Goal: Task Accomplishment & Management: Complete application form

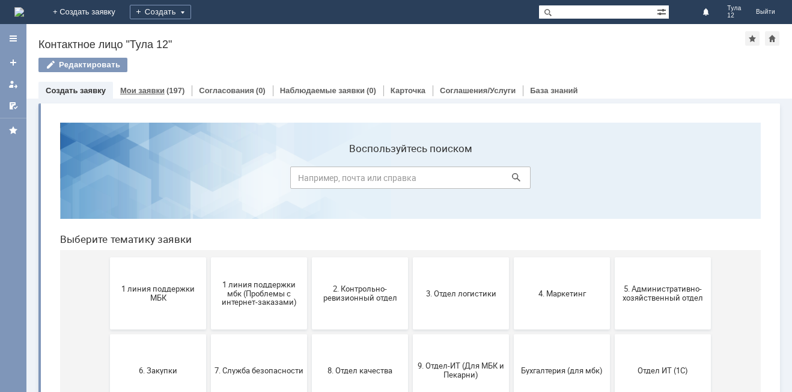
click at [154, 90] on link "Мои заявки" at bounding box center [142, 90] width 44 height 9
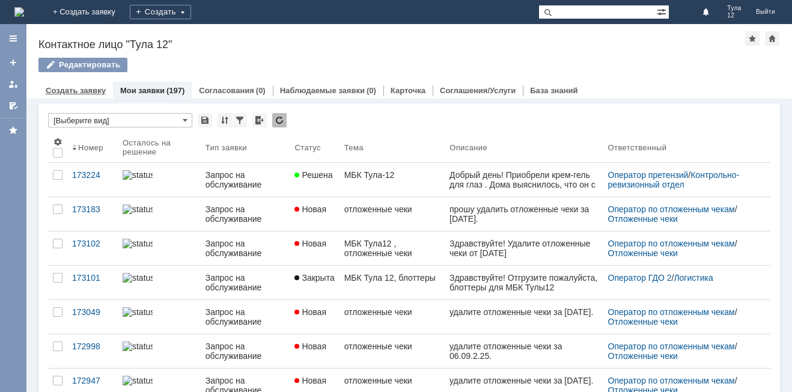
click at [71, 91] on link "Создать заявку" at bounding box center [76, 90] width 60 height 9
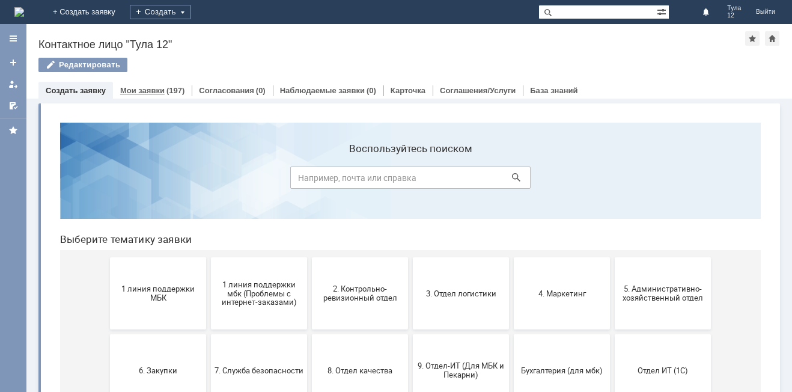
click at [167, 88] on div "(197)" at bounding box center [176, 90] width 18 height 9
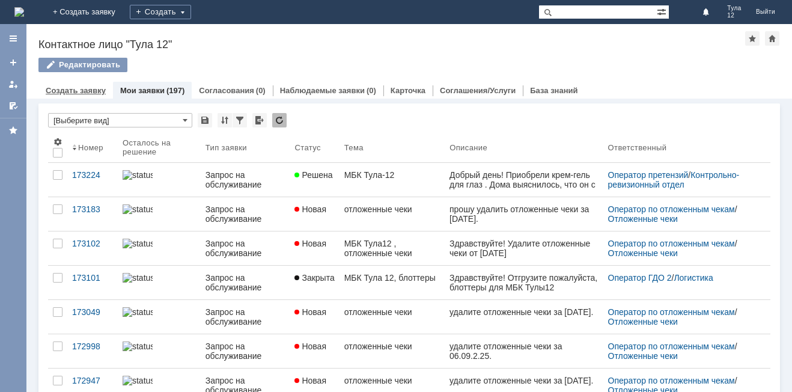
click at [99, 90] on link "Создать заявку" at bounding box center [76, 90] width 60 height 9
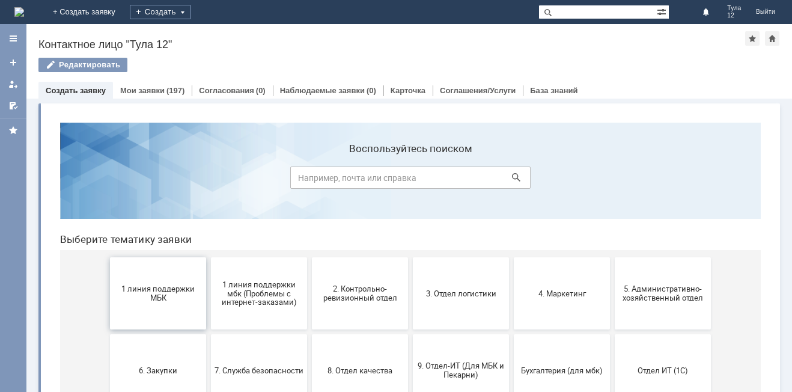
click at [167, 305] on button "1 линия поддержки МБК" at bounding box center [158, 293] width 96 height 72
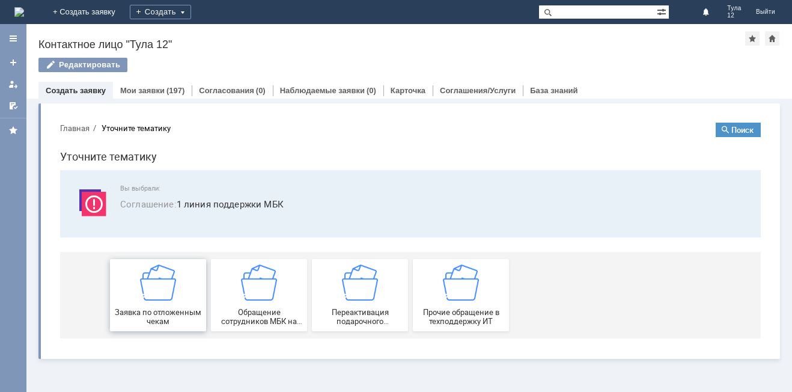
drag, startPoint x: 156, startPoint y: 307, endPoint x: 207, endPoint y: 421, distance: 124.3
click at [156, 307] on div "Заявка по отложенным чекам" at bounding box center [158, 295] width 89 height 61
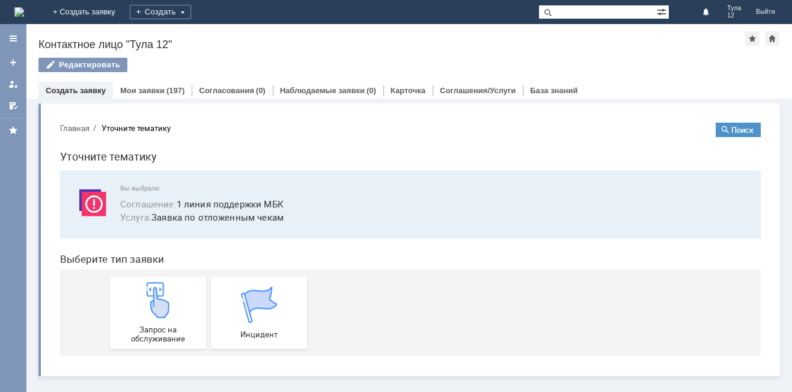
click at [156, 308] on img at bounding box center [158, 300] width 36 height 36
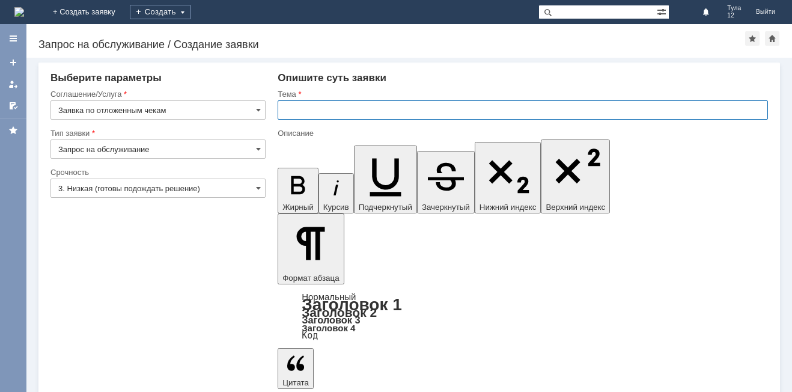
click at [326, 106] on input "text" at bounding box center [523, 109] width 491 height 19
type input "отложенные чеки"
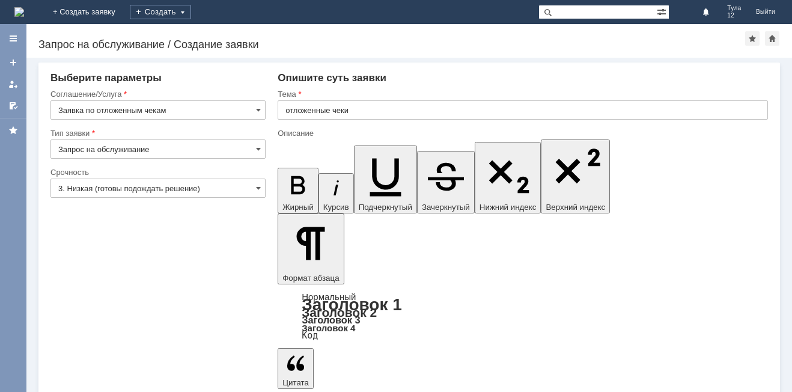
drag, startPoint x: 361, startPoint y: 3203, endPoint x: 316, endPoint y: 3207, distance: 45.2
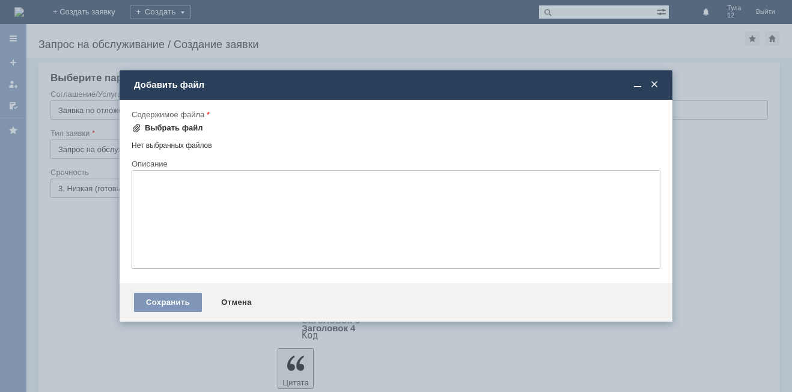
click at [171, 130] on div "Выбрать файл" at bounding box center [174, 128] width 58 height 10
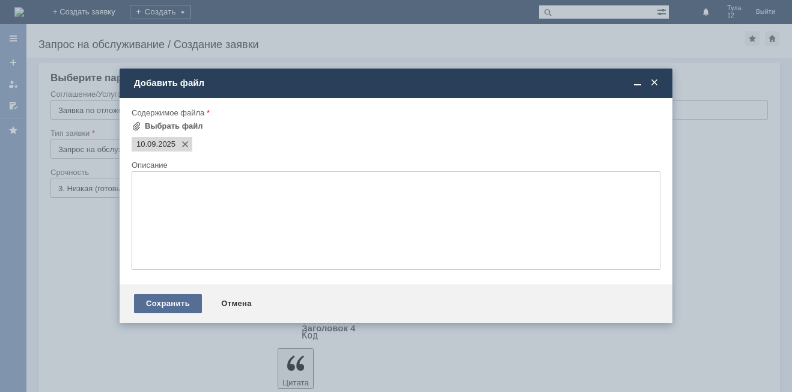
click at [154, 301] on div "Сохранить" at bounding box center [168, 303] width 68 height 19
